Goal: Share content

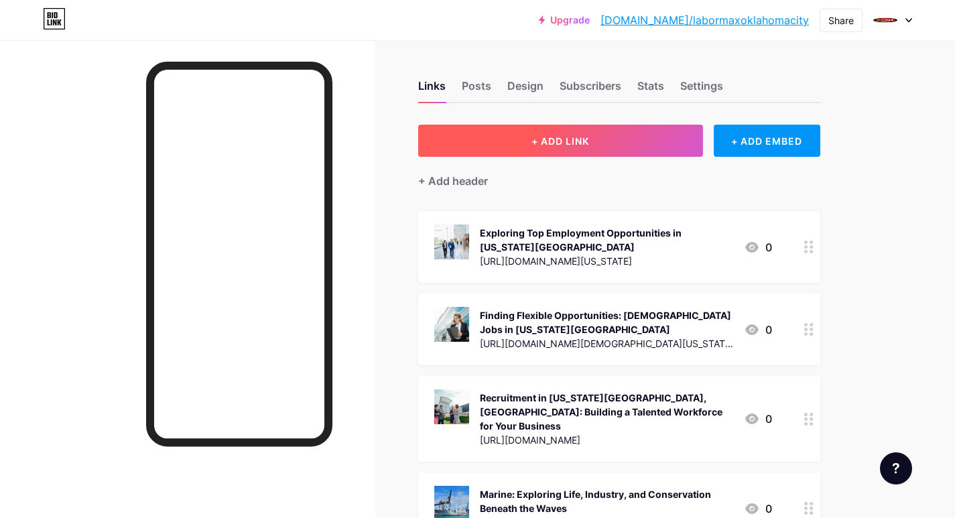
click at [515, 146] on button "+ ADD LINK" at bounding box center [560, 141] width 285 height 32
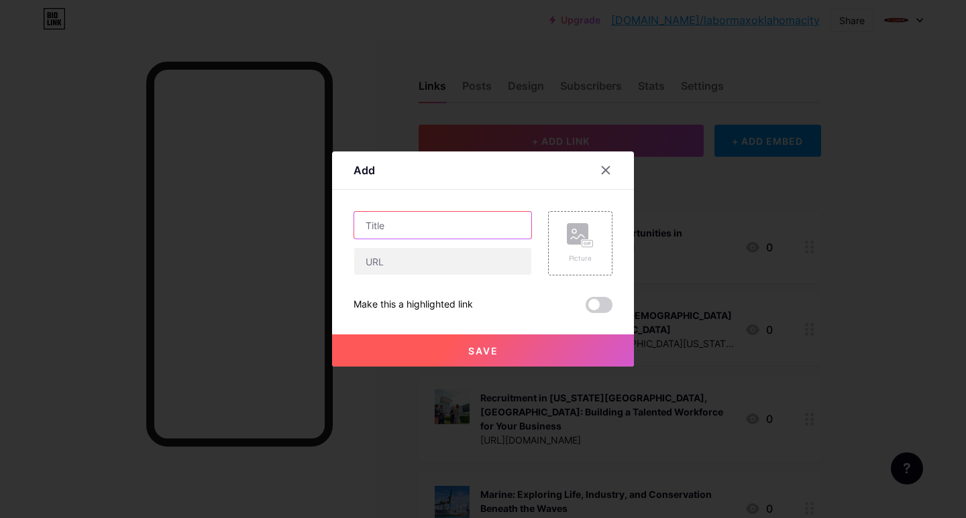
click at [382, 227] on input "text" at bounding box center [442, 225] width 177 height 27
paste input "Handle Your Professional Path in [US_STATE][GEOGRAPHIC_DATA], [GEOGRAPHIC_DATA]"
type input "Handle Your Professional Path in [US_STATE][GEOGRAPHIC_DATA], [GEOGRAPHIC_DATA]"
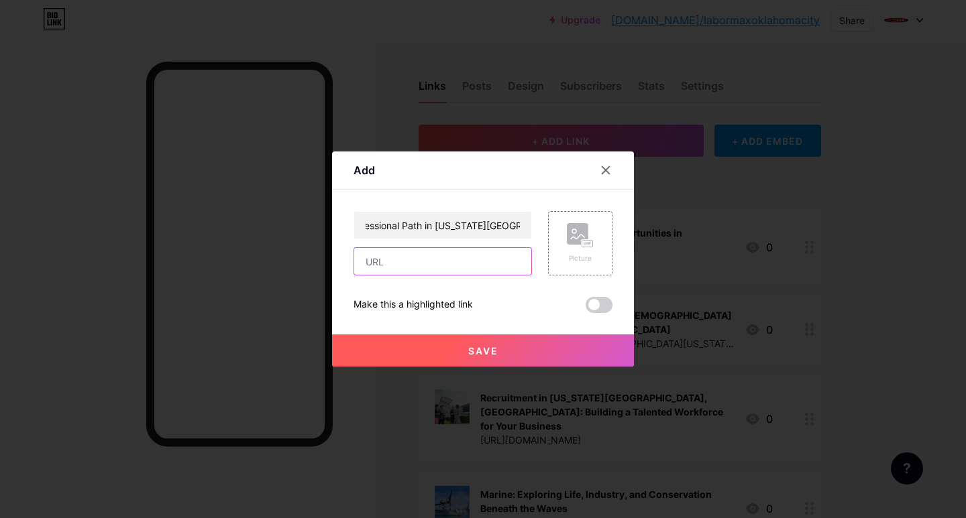
click at [394, 265] on input "text" at bounding box center [442, 261] width 177 height 27
paste input "[URL][DOMAIN_NAME][US_STATE]"
type input "[URL][DOMAIN_NAME][US_STATE]"
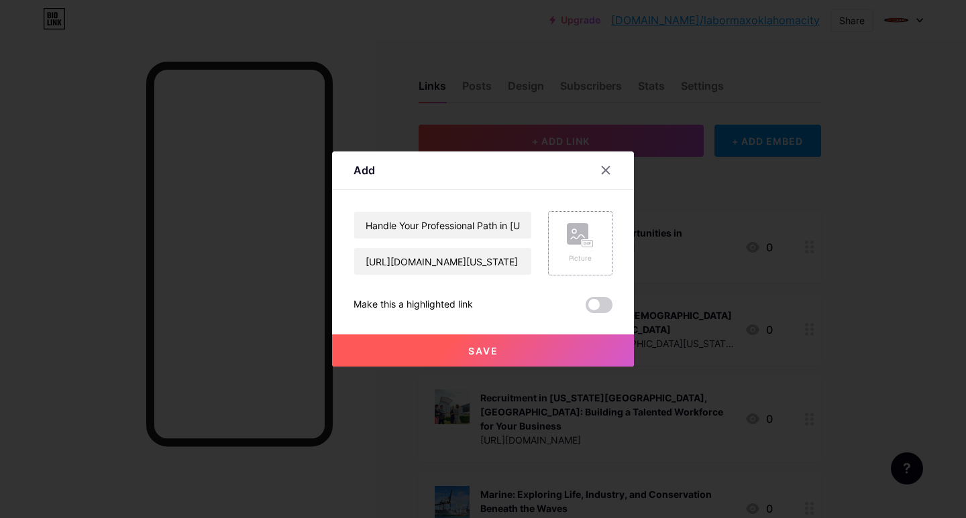
click at [575, 259] on div "Picture" at bounding box center [580, 258] width 27 height 10
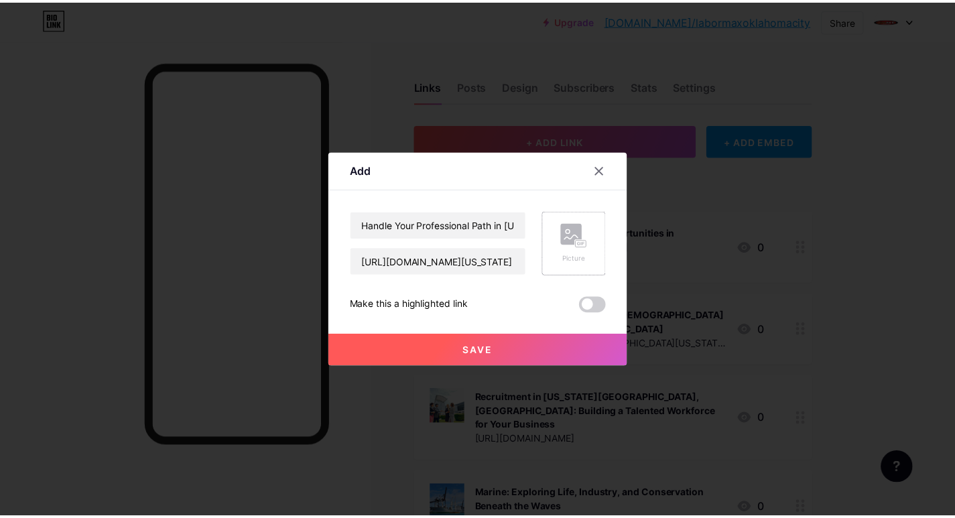
scroll to position [0, 0]
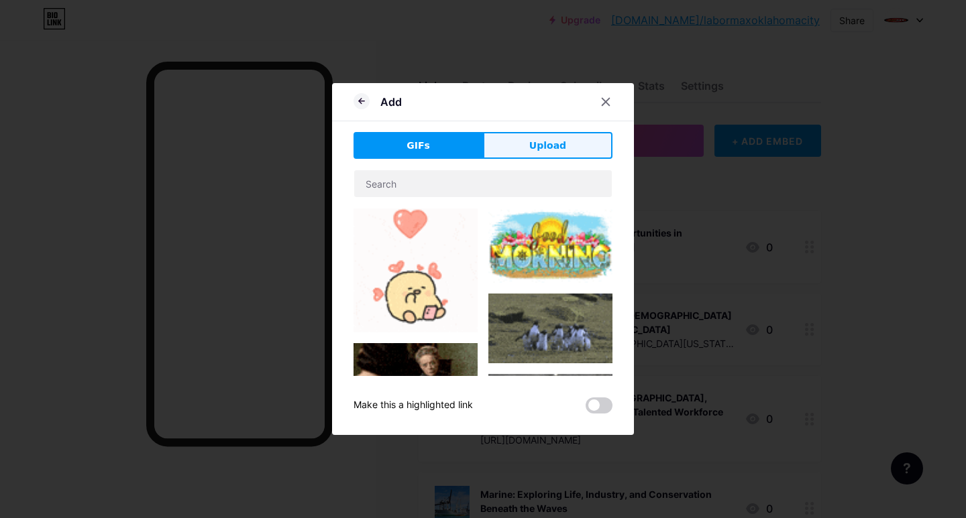
click at [527, 143] on button "Upload" at bounding box center [547, 145] width 129 height 27
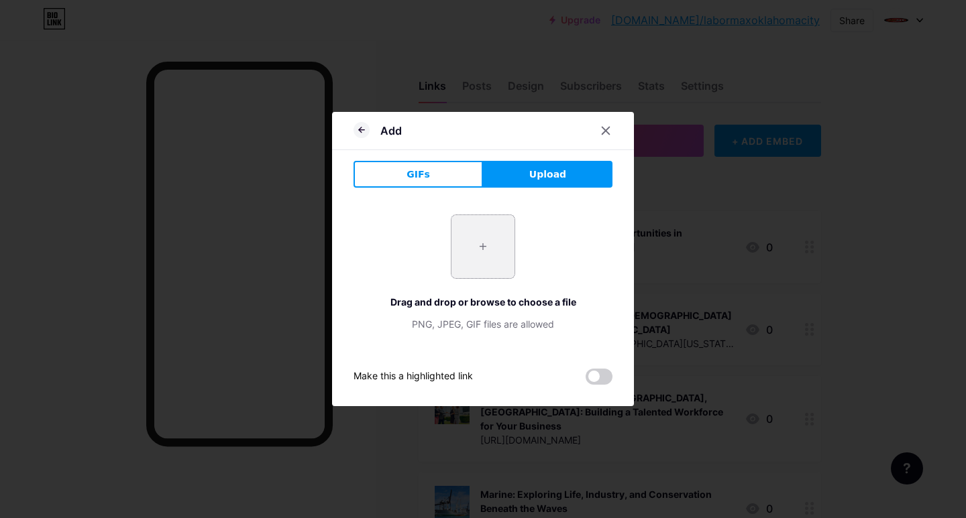
click at [477, 257] on input "file" at bounding box center [482, 246] width 63 height 63
type input "C:\fakepath\Handle Your Professional Path in [US_STATE][GEOGRAPHIC_DATA], [GEOG…"
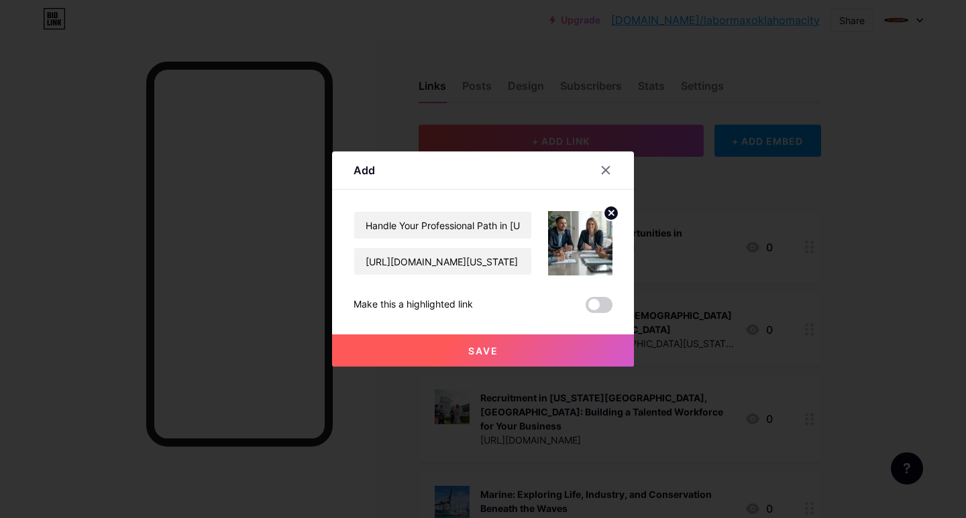
click at [437, 349] on button "Save" at bounding box center [483, 351] width 302 height 32
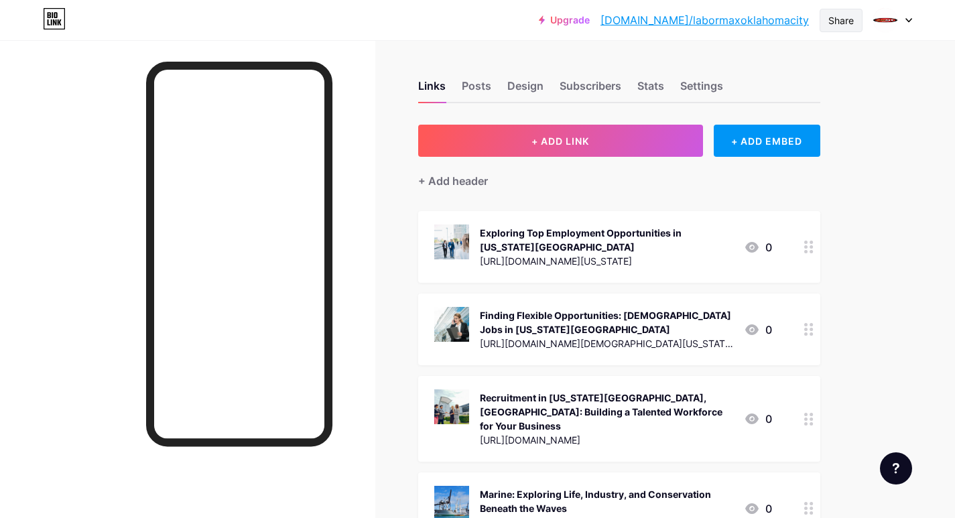
click at [836, 17] on div "Share" at bounding box center [841, 20] width 25 height 14
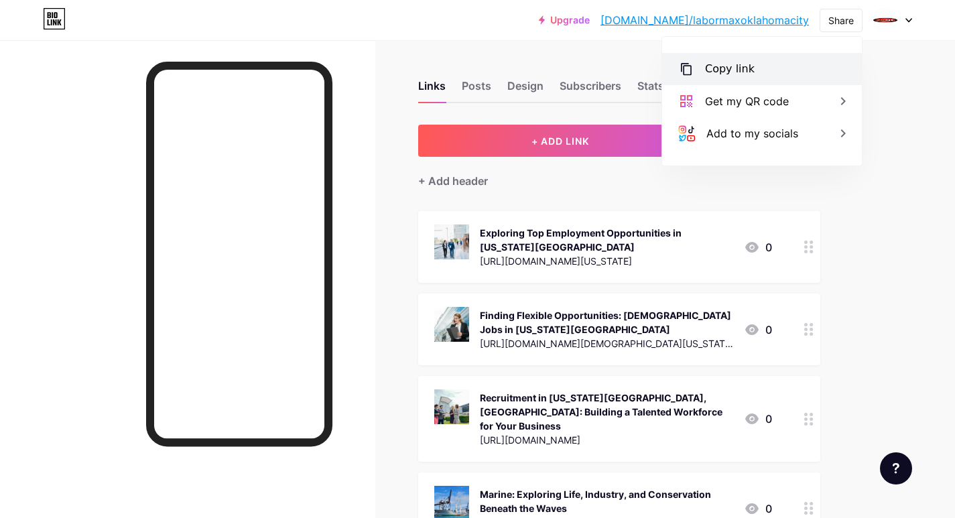
click at [717, 72] on div "Copy link" at bounding box center [730, 69] width 50 height 16
